Goal: Find specific page/section: Find specific page/section

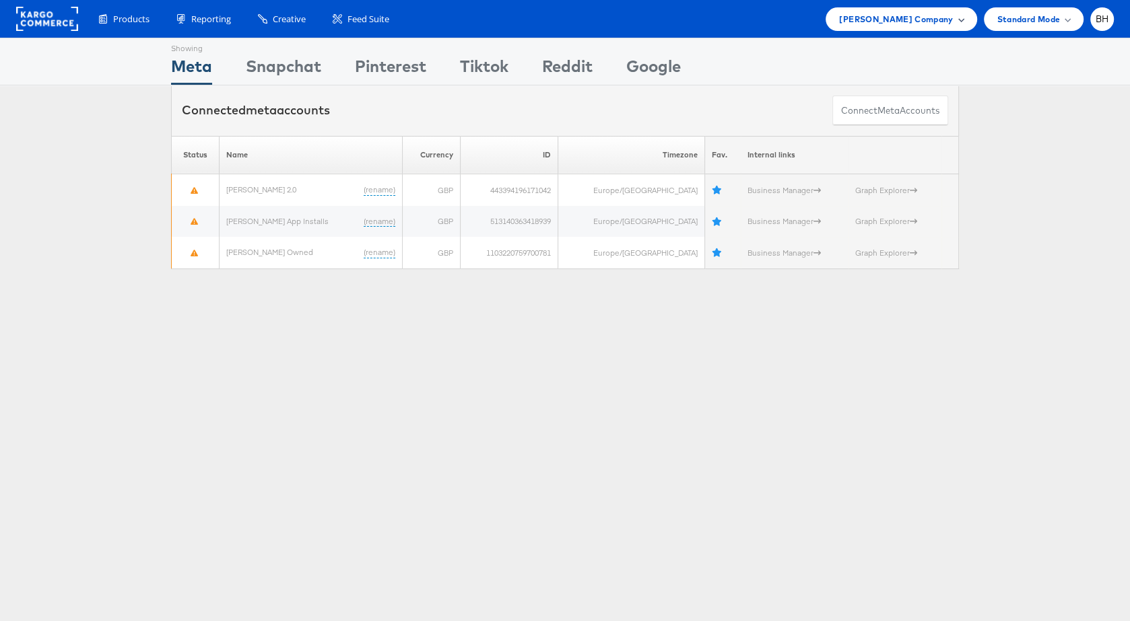
click at [889, 22] on span "[PERSON_NAME] Company" at bounding box center [896, 19] width 114 height 14
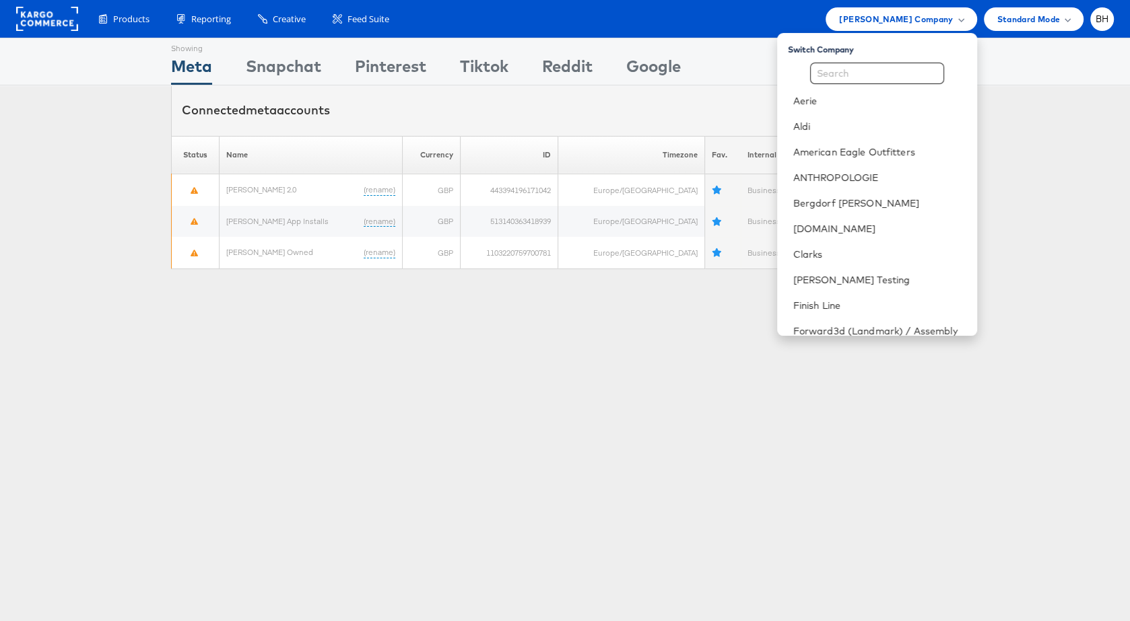
click at [444, 389] on div "Showing Meta Showing [GEOGRAPHIC_DATA] Showing Pinterest Showing Tiktok Showing…" at bounding box center [565, 374] width 1130 height 673
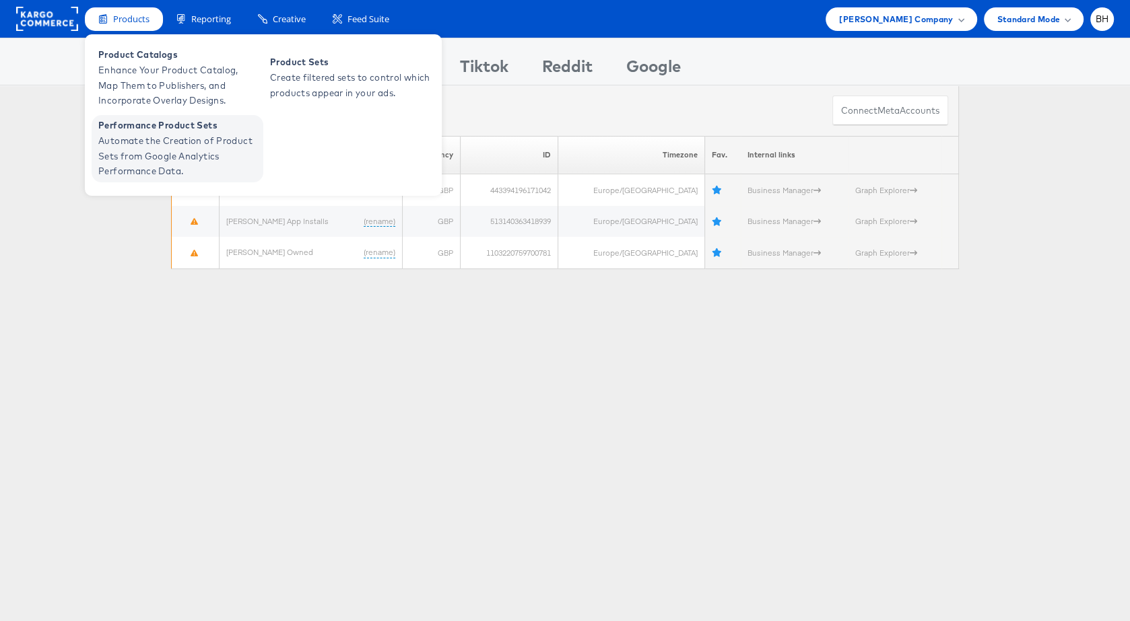
click at [165, 150] on span "Automate the Creation of Product Sets from Google Analytics Performance Data." at bounding box center [179, 156] width 162 height 46
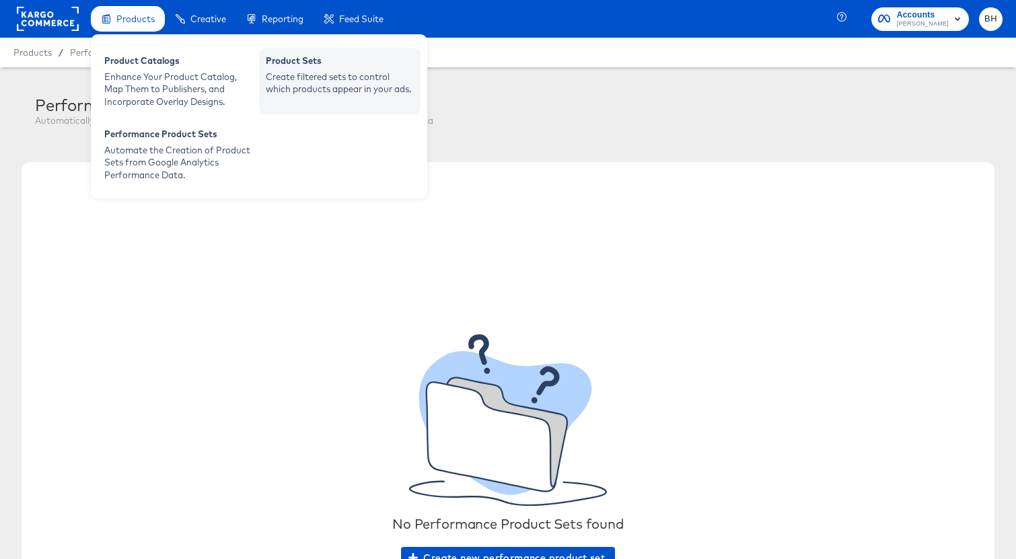
click at [284, 83] on div "Create filtered sets to control which products appear in your ads." at bounding box center [340, 83] width 148 height 25
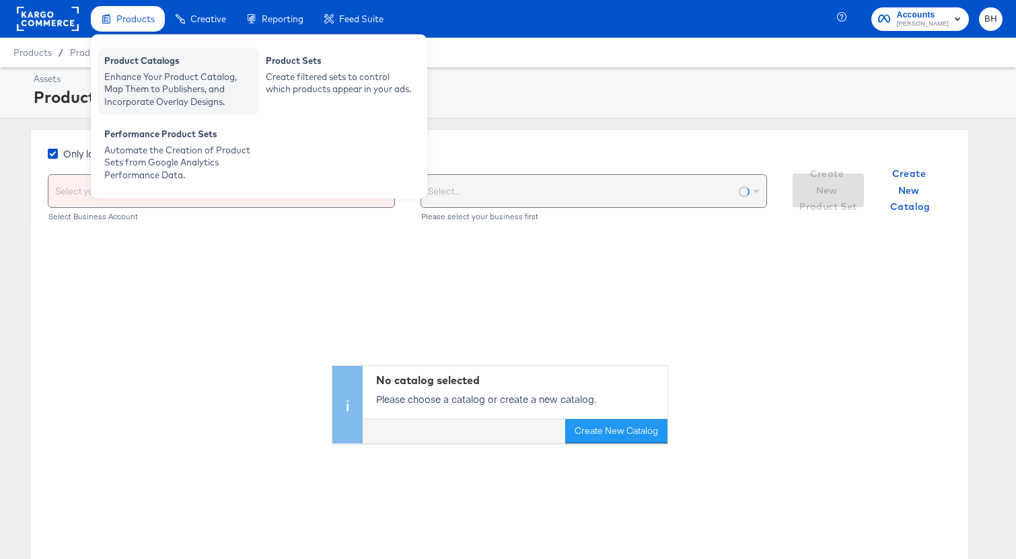
click at [131, 76] on div "Enhance Your Product Catalog, Map Them to Publishers, and Incorporate Overlay D…" at bounding box center [178, 90] width 148 height 38
